Goal: Check status: Check status

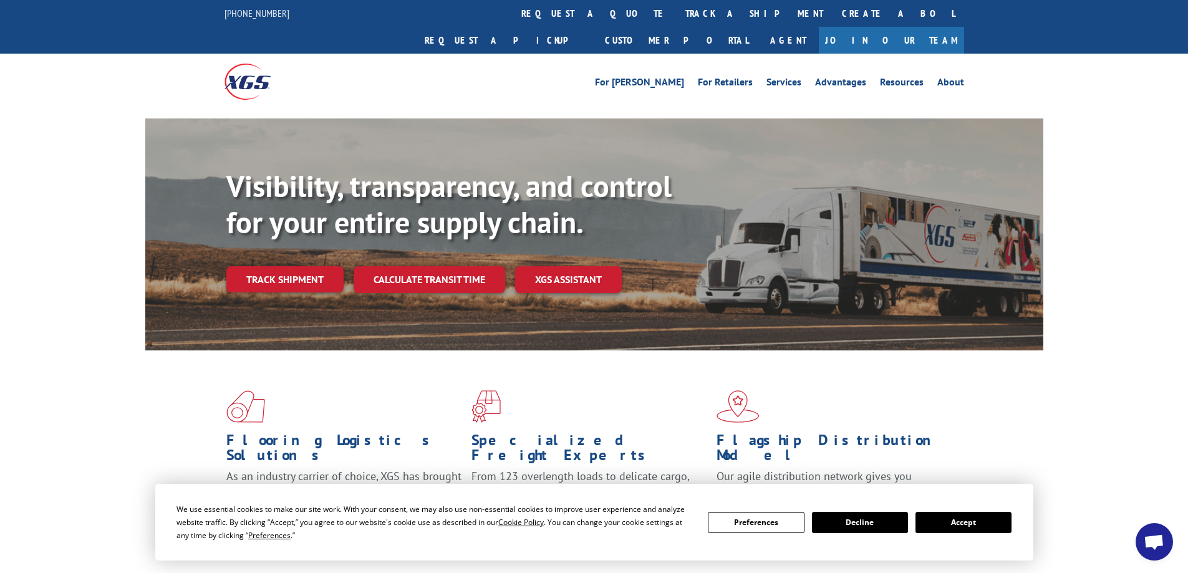
click at [974, 513] on button "Accept" at bounding box center [964, 522] width 96 height 21
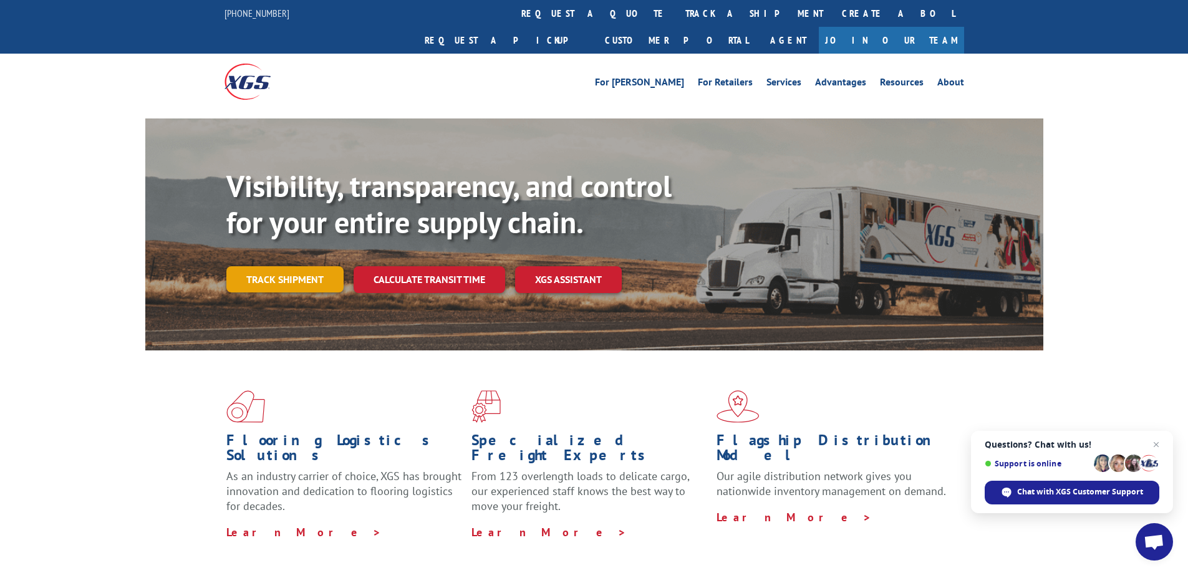
click at [299, 266] on link "Track shipment" at bounding box center [284, 279] width 117 height 26
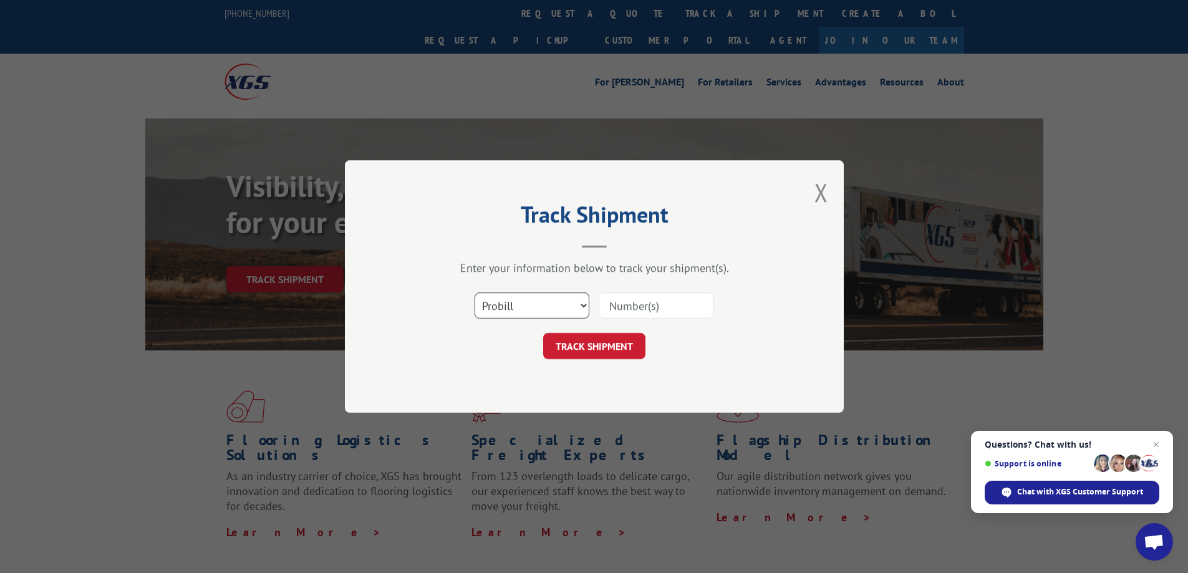
click at [545, 305] on select "Select category... Probill BOL PO" at bounding box center [532, 306] width 115 height 26
select select "bol"
click at [475, 293] on select "Select category... Probill BOL PO" at bounding box center [532, 306] width 115 height 26
paste input "5182876"
type input "5182876"
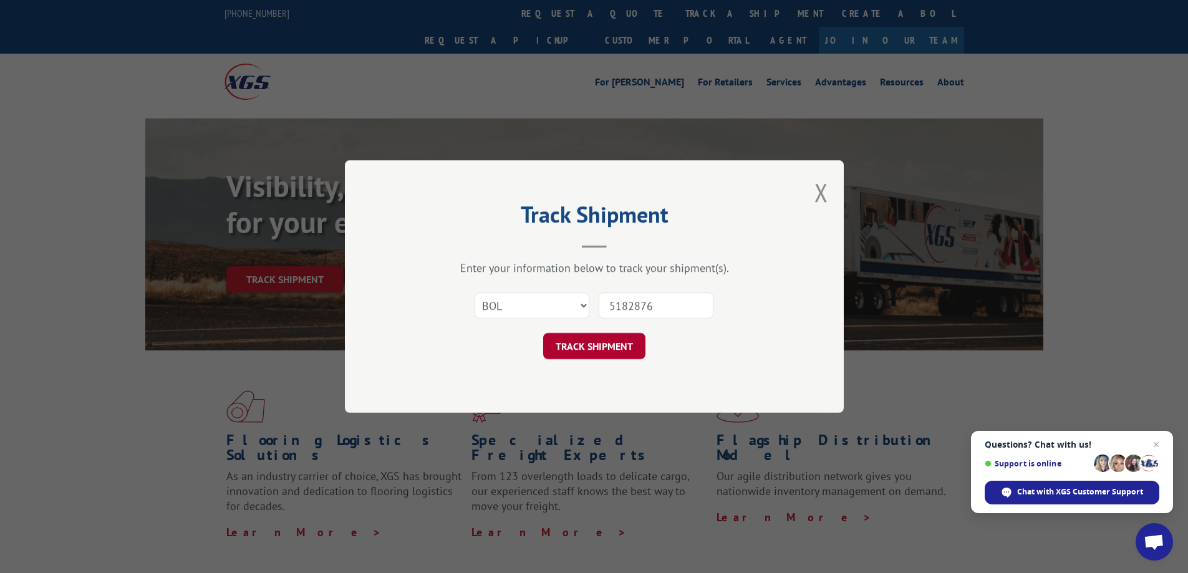
click at [614, 346] on button "TRACK SHIPMENT" at bounding box center [594, 346] width 102 height 26
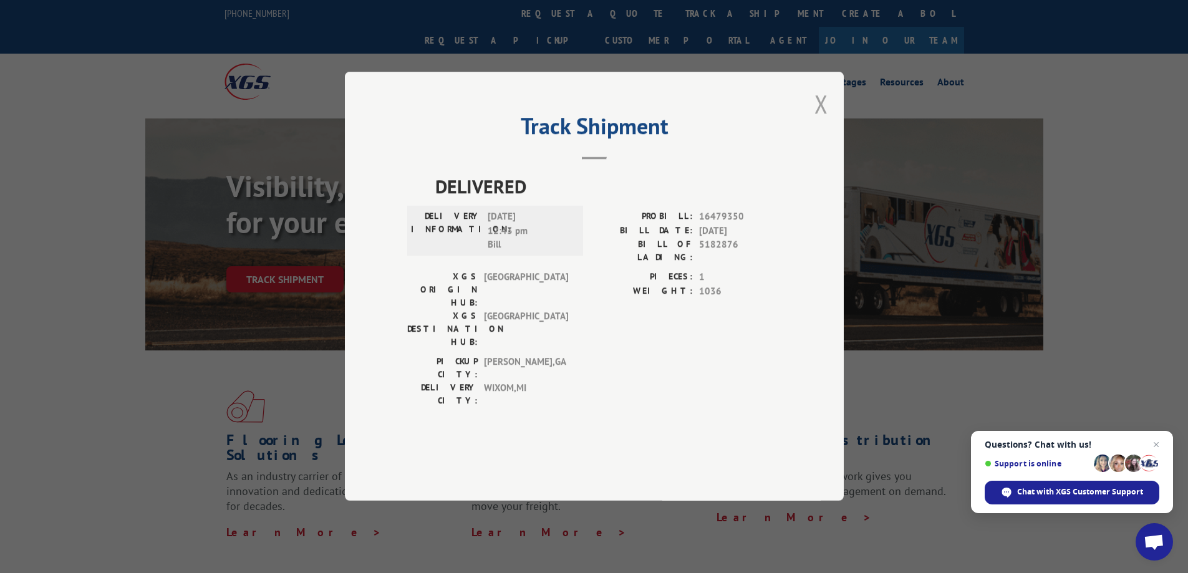
click at [820, 120] on button "Close modal" at bounding box center [822, 103] width 14 height 33
